Goal: Use online tool/utility

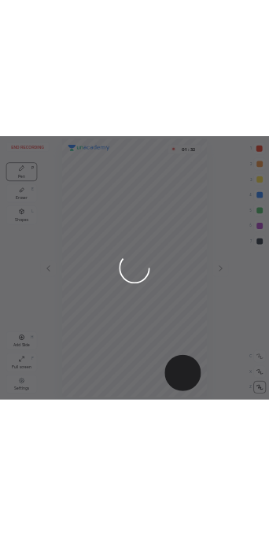
scroll to position [535, 296]
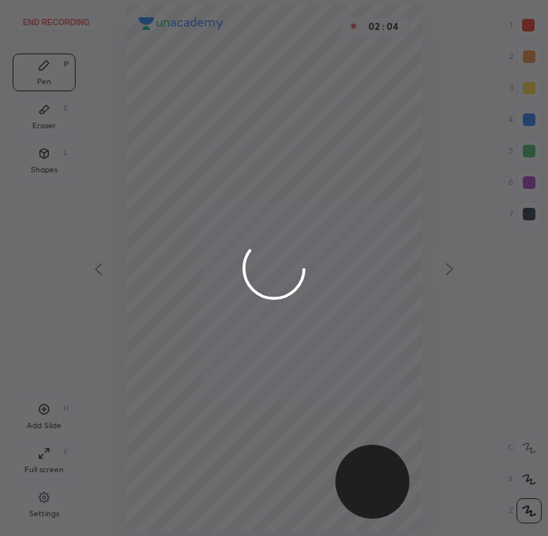
click at [436, 367] on div at bounding box center [274, 268] width 548 height 536
click at [61, 340] on div at bounding box center [274, 268] width 548 height 536
click at [78, 333] on div at bounding box center [274, 268] width 548 height 536
click at [80, 334] on div at bounding box center [274, 268] width 548 height 536
click at [484, 390] on div at bounding box center [274, 268] width 548 height 536
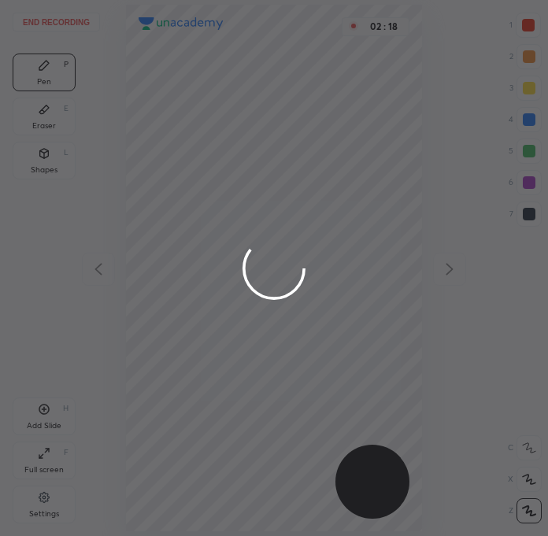
click at [490, 362] on div at bounding box center [274, 268] width 548 height 536
click at [488, 369] on div at bounding box center [274, 268] width 548 height 536
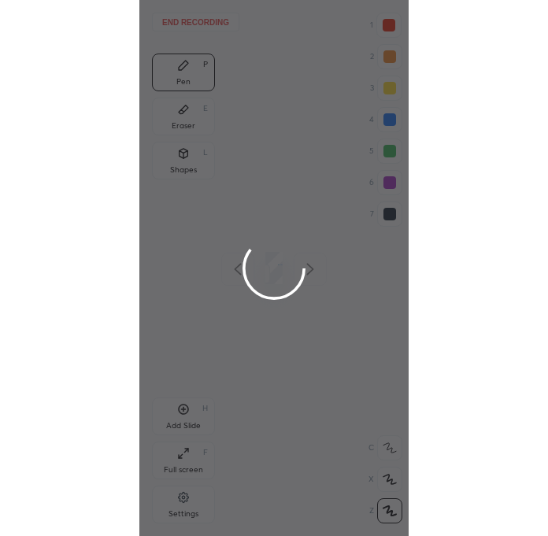
scroll to position [78164, 78682]
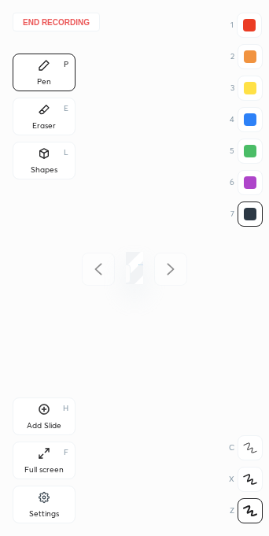
click at [57, 30] on button "End recording" at bounding box center [56, 22] width 87 height 19
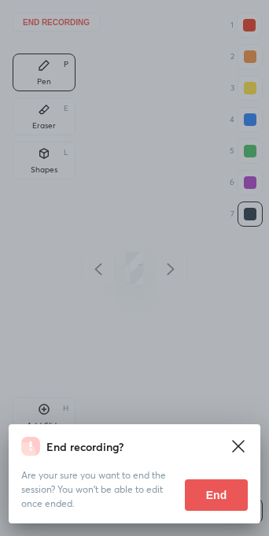
click at [224, 492] on button "End" at bounding box center [216, 494] width 63 height 31
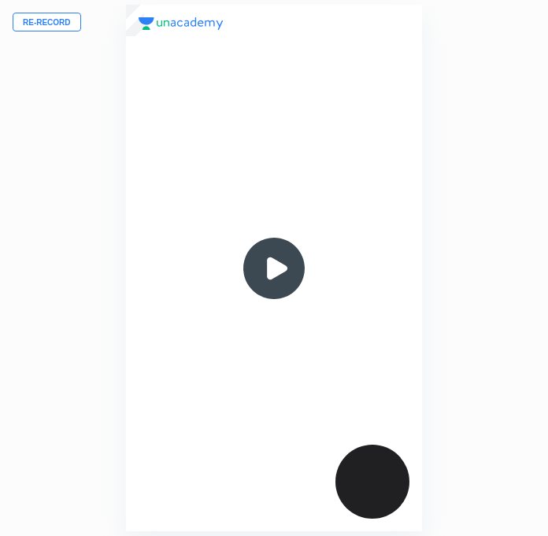
scroll to position [535, 296]
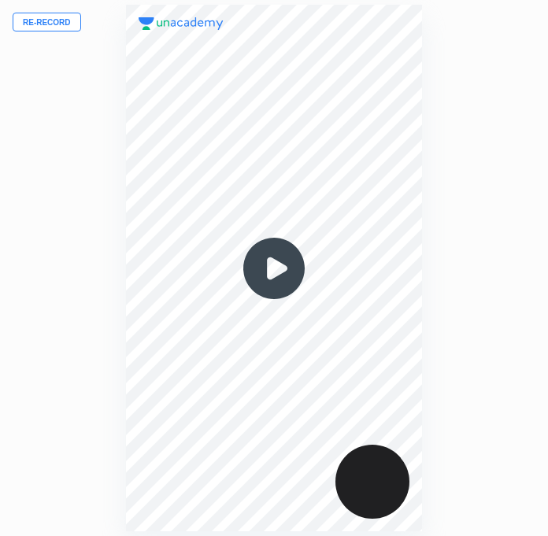
click at [50, 26] on button "Re-record" at bounding box center [47, 22] width 68 height 19
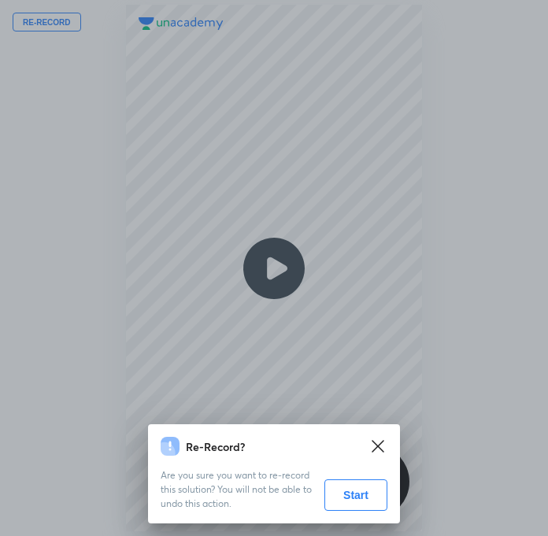
click at [343, 497] on button "Start" at bounding box center [355, 494] width 63 height 31
